Goal: Information Seeking & Learning: Learn about a topic

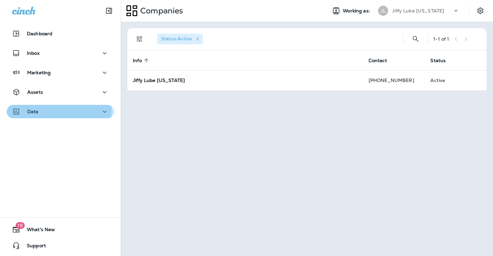
click at [27, 108] on div "Data" at bounding box center [25, 111] width 27 height 8
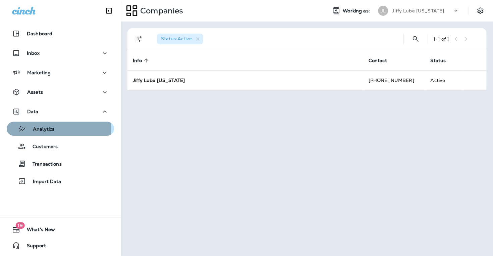
click at [38, 128] on p "Analytics" at bounding box center [40, 129] width 28 height 6
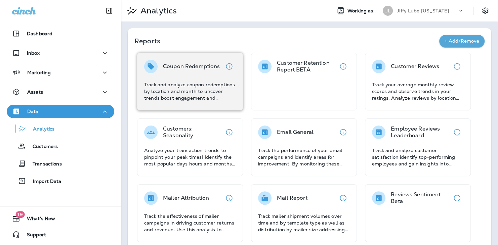
click at [173, 63] on p "Coupon Redemptions" at bounding box center [191, 66] width 57 height 7
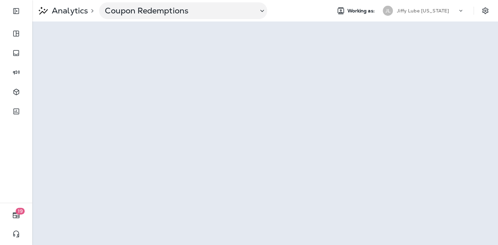
click at [456, 8] on div "Jiffy Lube [US_STATE]" at bounding box center [426, 11] width 60 height 10
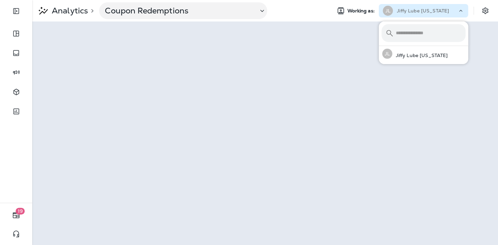
click at [456, 8] on div "Jiffy Lube [US_STATE]" at bounding box center [426, 11] width 60 height 10
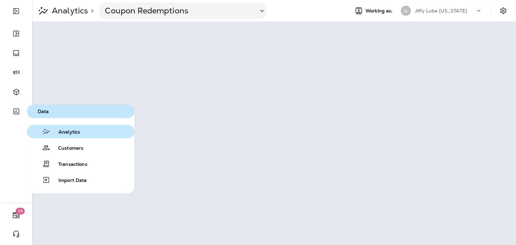
click at [78, 135] on span "Analytics" at bounding box center [65, 132] width 30 height 6
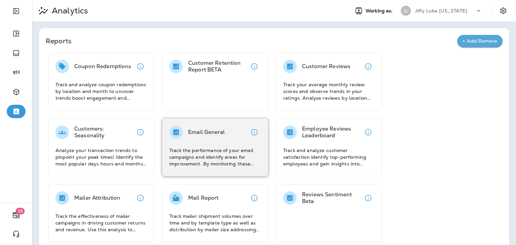
click at [199, 135] on p "Email General" at bounding box center [206, 132] width 37 height 7
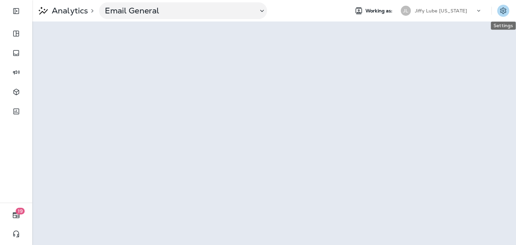
click at [493, 8] on icon "Settings" at bounding box center [503, 10] width 6 height 6
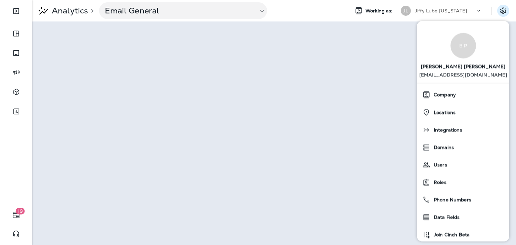
click at [426, 29] on div "B P [PERSON_NAME] [EMAIL_ADDRESS][DOMAIN_NAME]" at bounding box center [463, 54] width 92 height 57
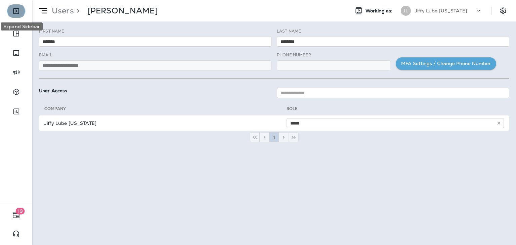
click at [12, 11] on button "Expand Sidebar" at bounding box center [16, 10] width 19 height 13
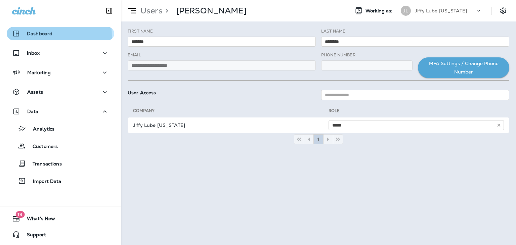
click at [29, 37] on div "Dashboard" at bounding box center [32, 34] width 40 height 8
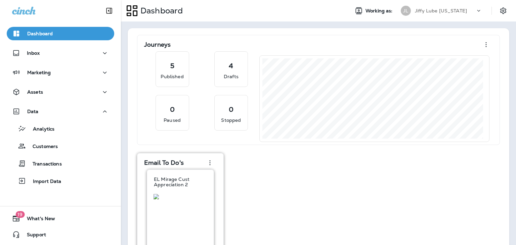
click at [172, 185] on p "EL Mirage Cust Appreciation 2" at bounding box center [180, 182] width 53 height 11
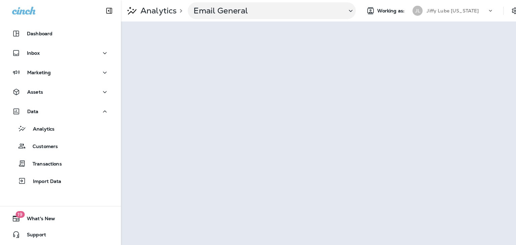
click at [84, 16] on div at bounding box center [60, 10] width 121 height 20
